Goal: Complete application form

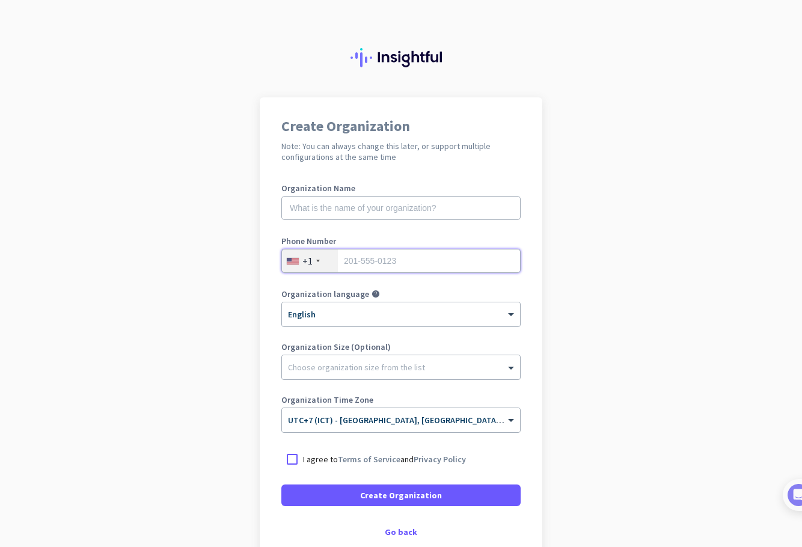
click at [341, 262] on input "tel" at bounding box center [400, 261] width 239 height 24
click at [319, 263] on div "+1" at bounding box center [310, 260] width 56 height 23
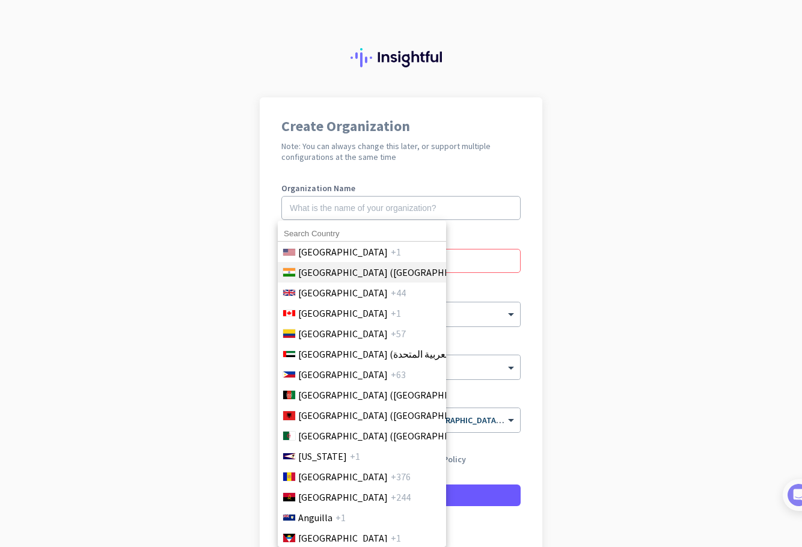
click at [320, 273] on span "[GEOGRAPHIC_DATA] ([GEOGRAPHIC_DATA])" at bounding box center [392, 272] width 188 height 14
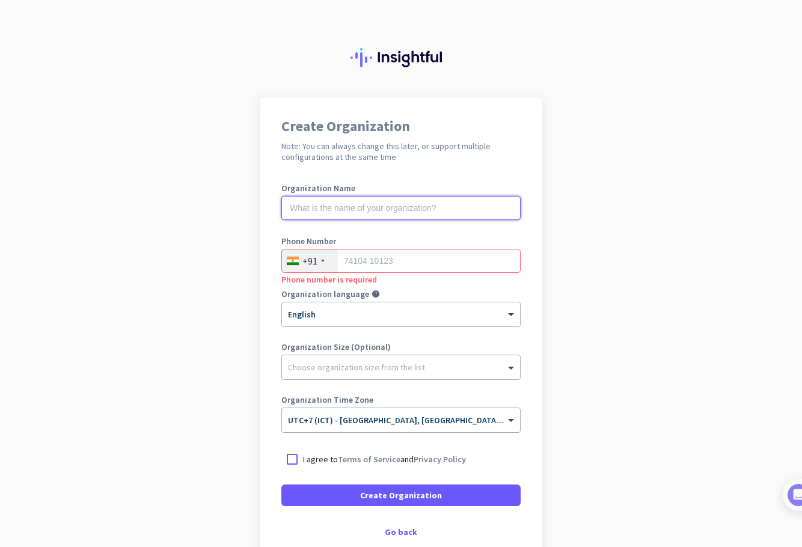
click at [328, 207] on input "text" at bounding box center [400, 208] width 239 height 24
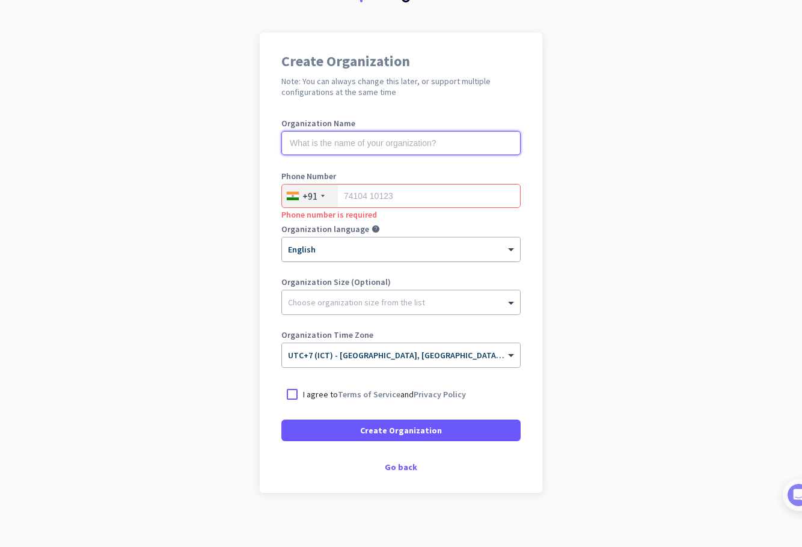
scroll to position [71, 0]
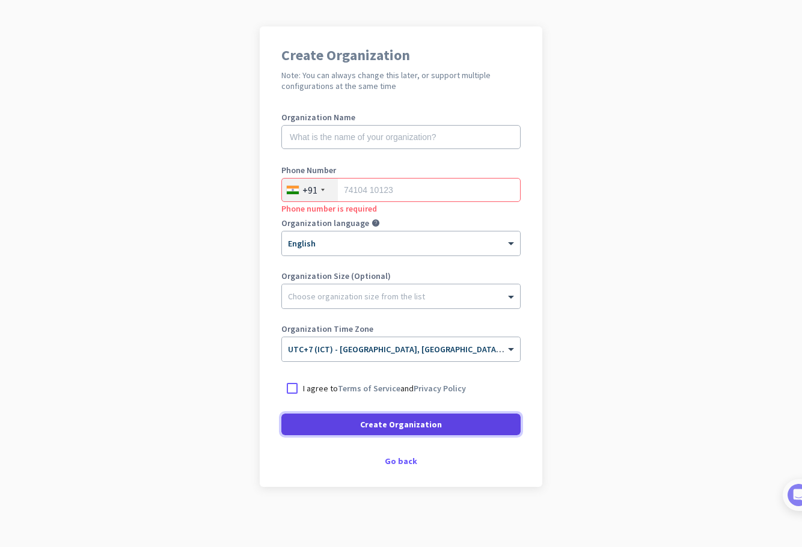
click at [385, 434] on span at bounding box center [400, 424] width 239 height 29
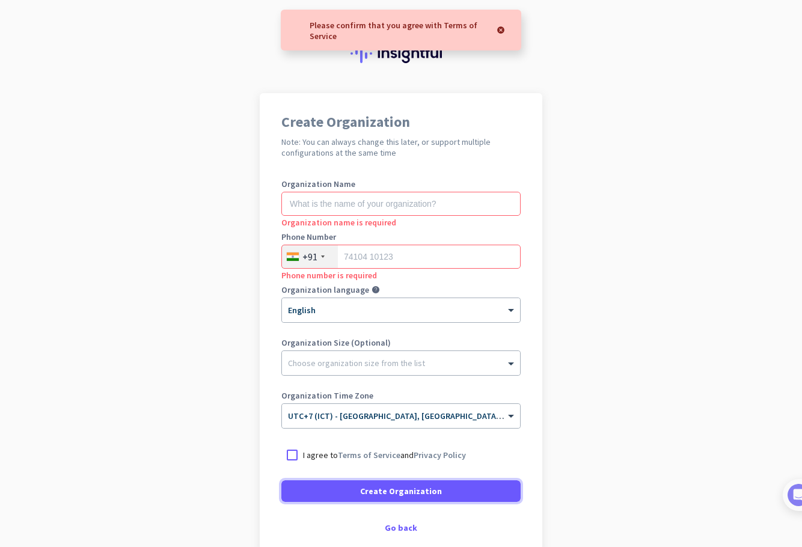
scroll to position [0, 0]
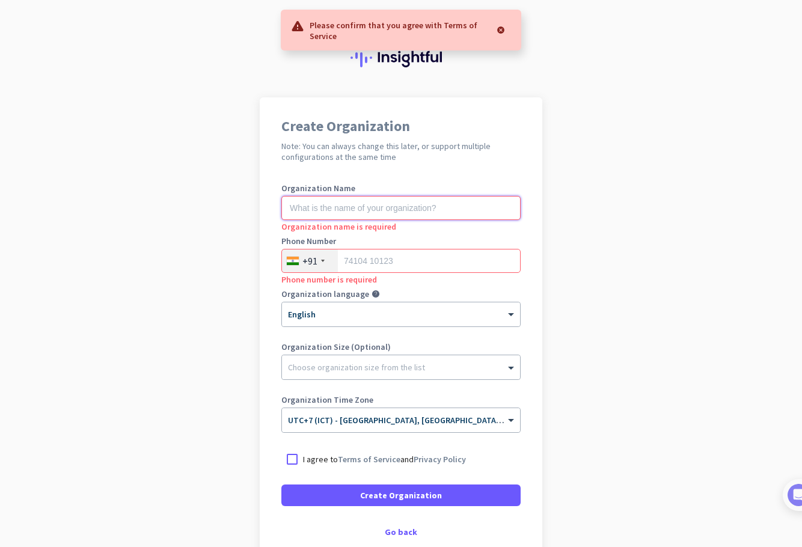
click at [345, 206] on input "text" at bounding box center [400, 208] width 239 height 24
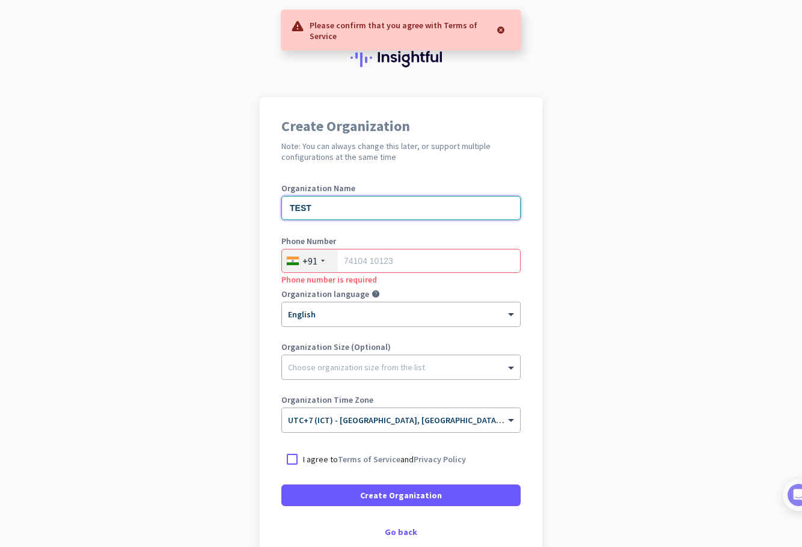
type input "TEST"
click at [355, 266] on input "tel" at bounding box center [400, 261] width 239 height 24
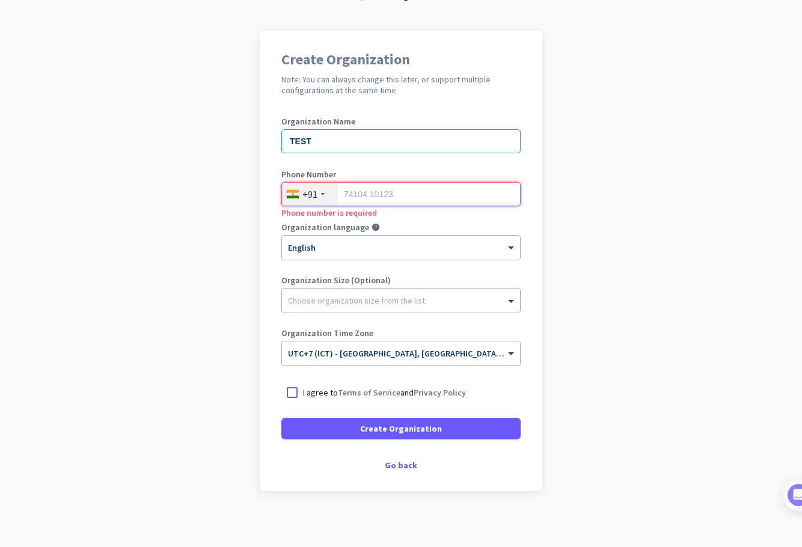
scroll to position [71, 0]
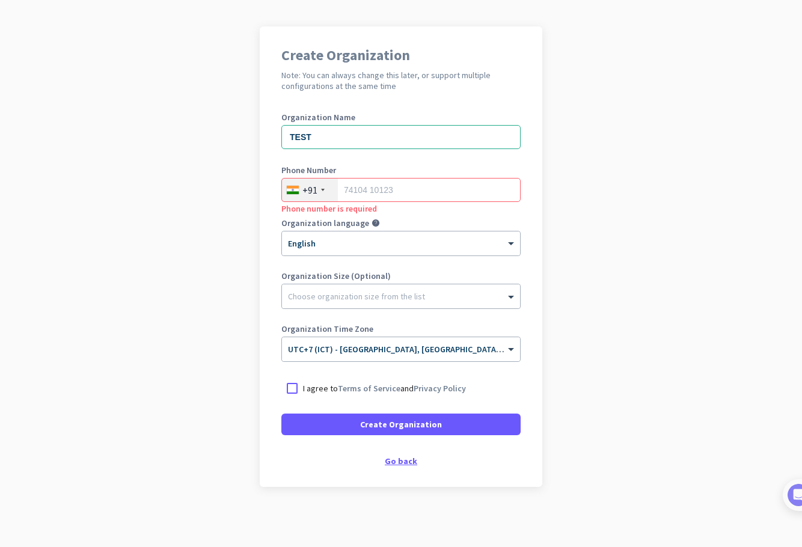
click at [400, 459] on div "Go back" at bounding box center [400, 461] width 239 height 8
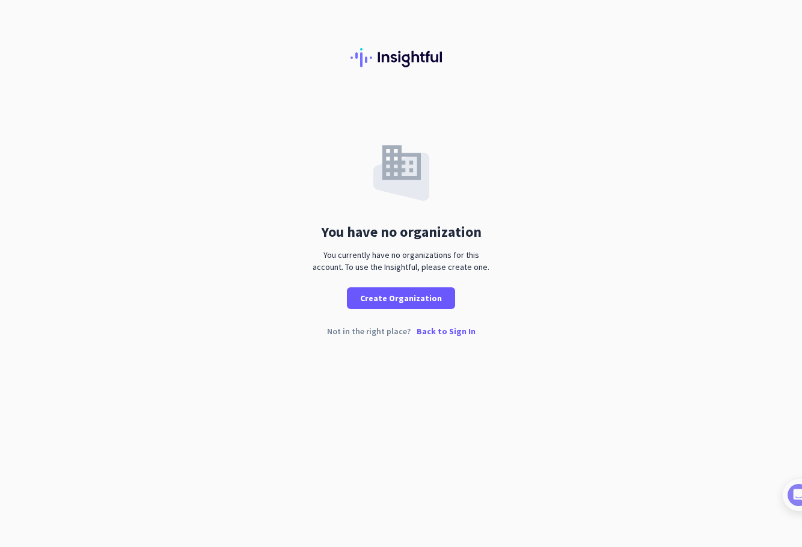
drag, startPoint x: 612, startPoint y: 74, endPoint x: 622, endPoint y: 72, distance: 10.4
click at [622, 72] on div at bounding box center [401, 48] width 802 height 97
click at [392, 127] on div "You have no organization You currently have no organizations for this account. …" at bounding box center [401, 203] width 802 height 212
